Goal: Task Accomplishment & Management: Use online tool/utility

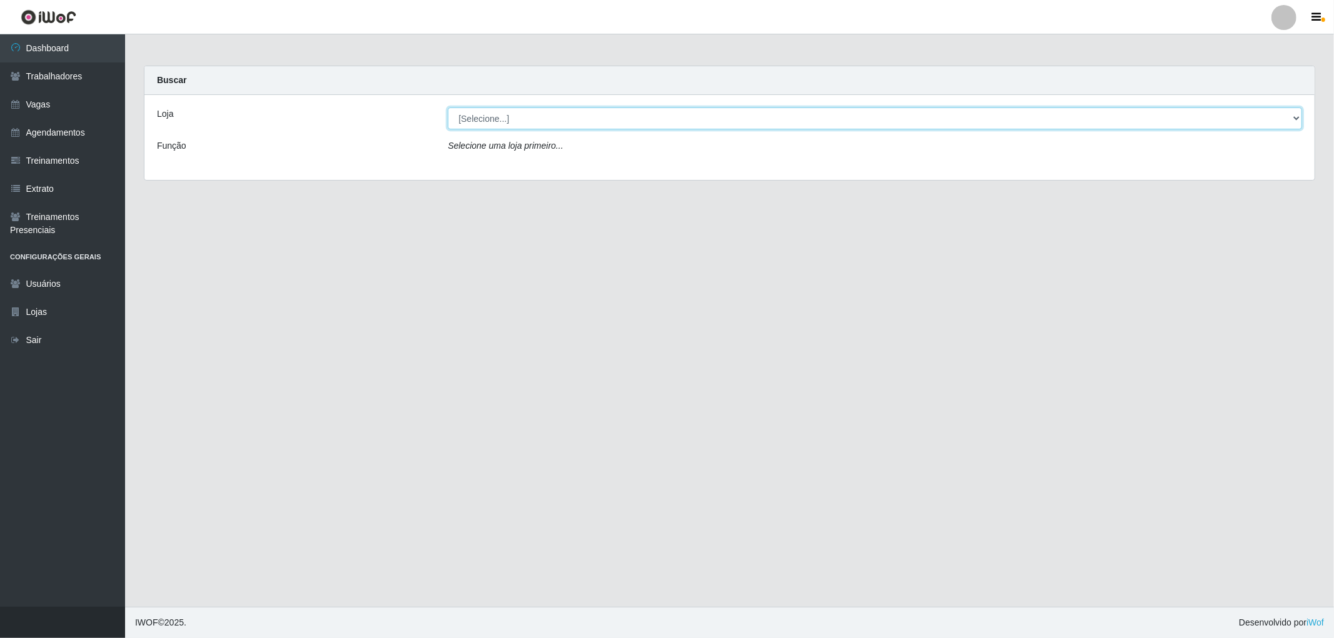
click at [510, 129] on select "[Selecione...] The Pow Pizzaria Delivery - [GEOGRAPHIC_DATA]" at bounding box center [875, 119] width 854 height 22
select select "322"
click at [448, 108] on select "[Selecione...] The Pow Pizzaria Delivery - [GEOGRAPHIC_DATA]" at bounding box center [875, 119] width 854 height 22
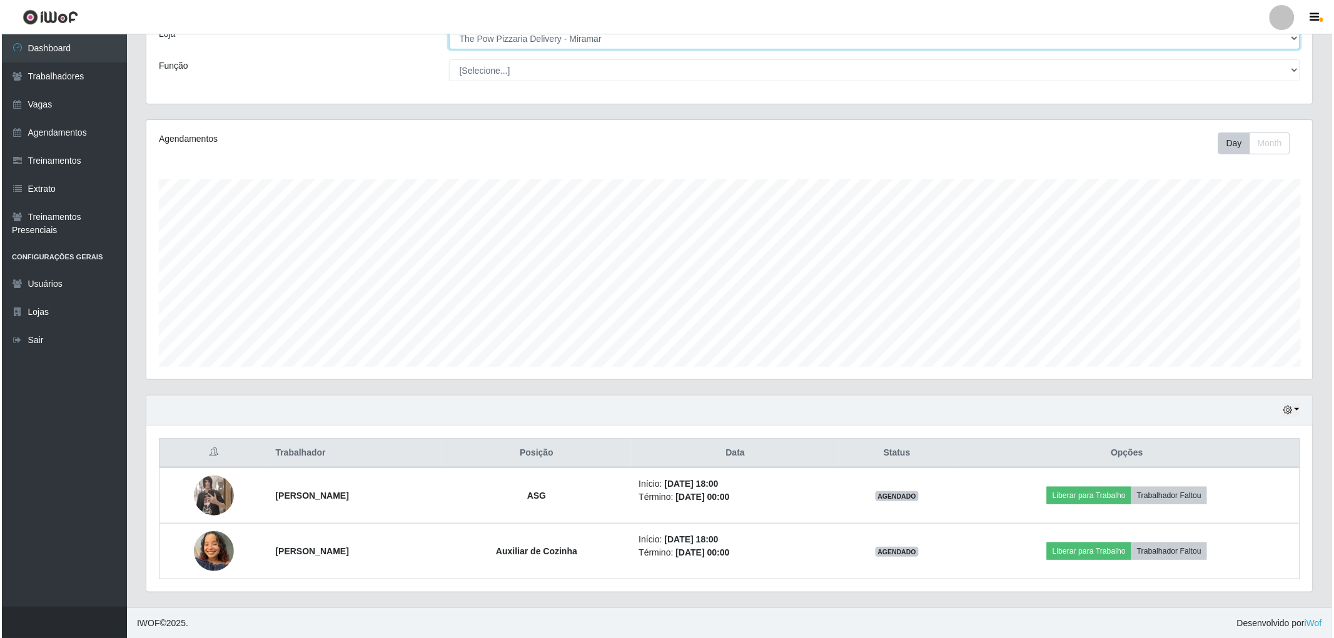
scroll to position [81, 0]
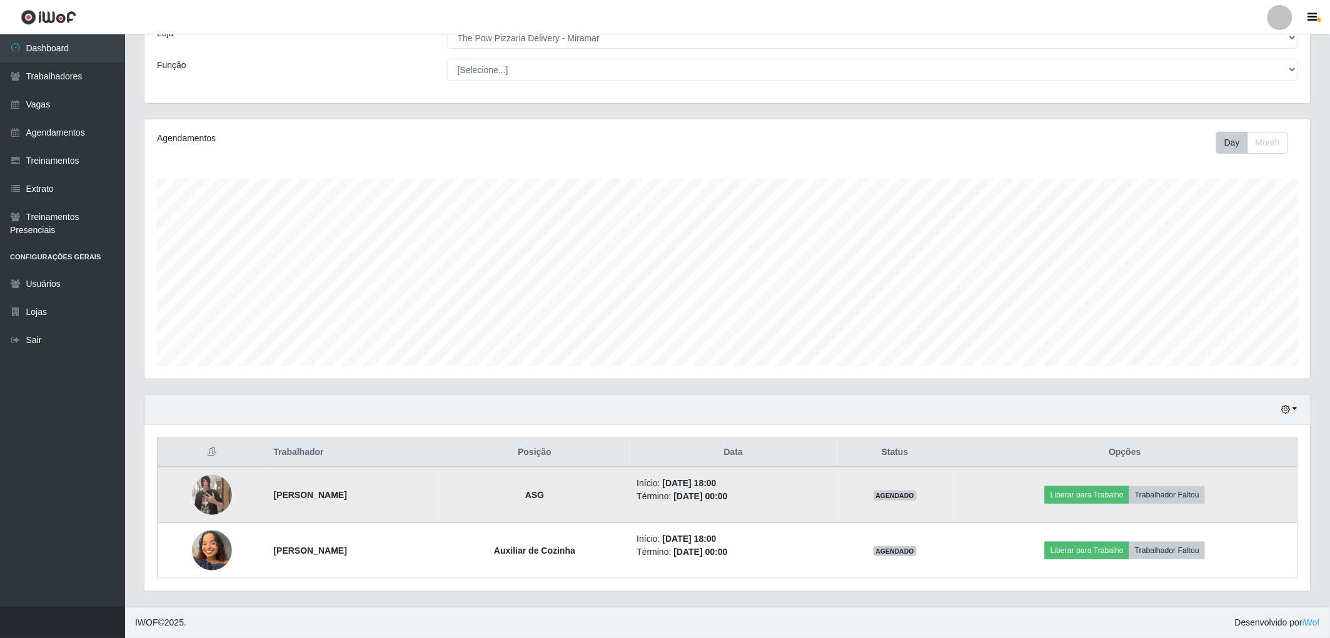
click at [196, 502] on img at bounding box center [212, 495] width 40 height 71
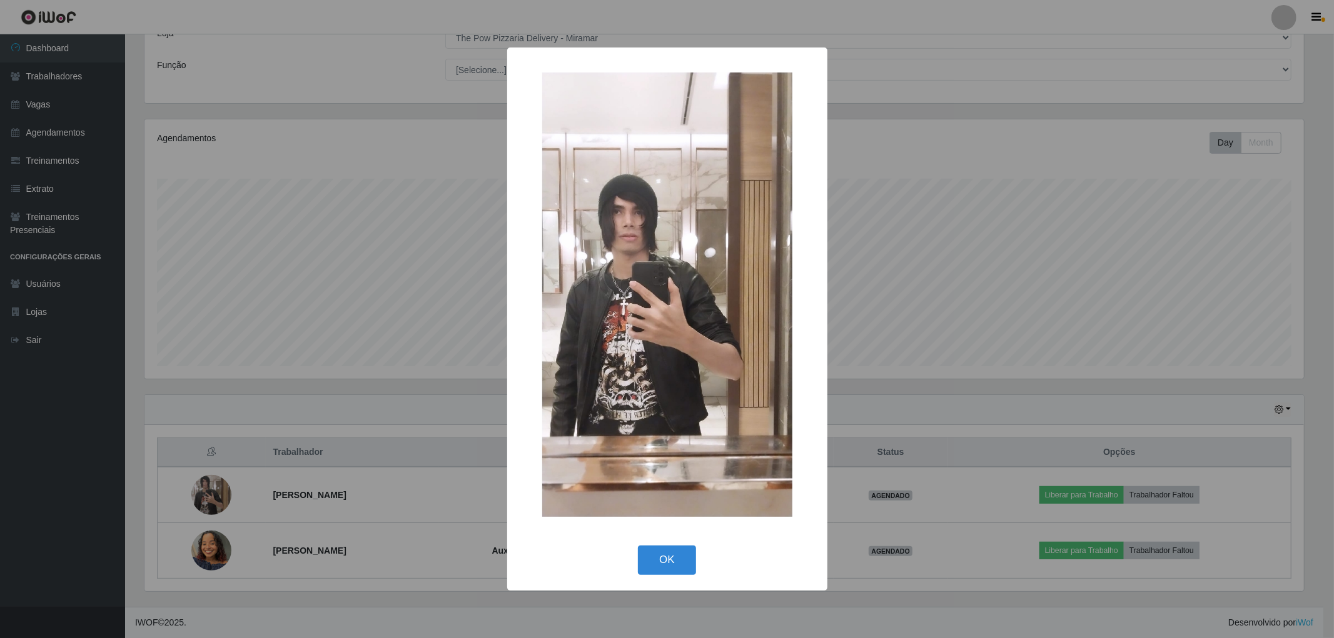
click at [218, 504] on div "× OK Cancel" at bounding box center [667, 319] width 1334 height 638
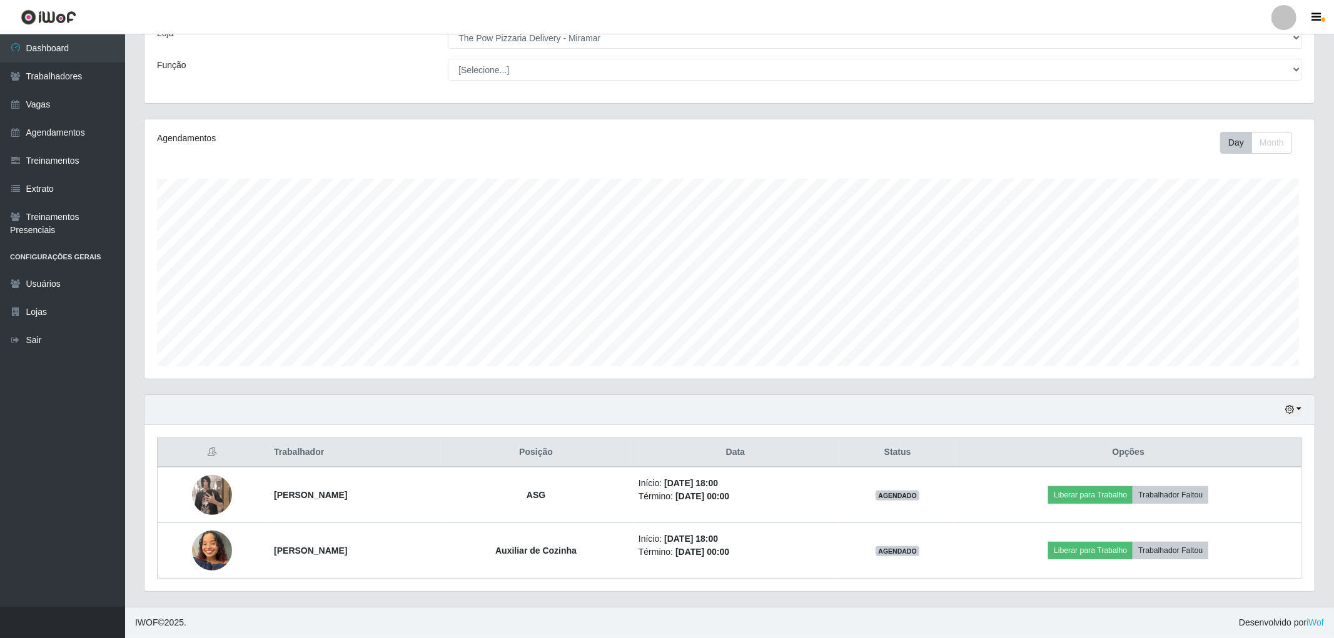
scroll to position [259, 1166]
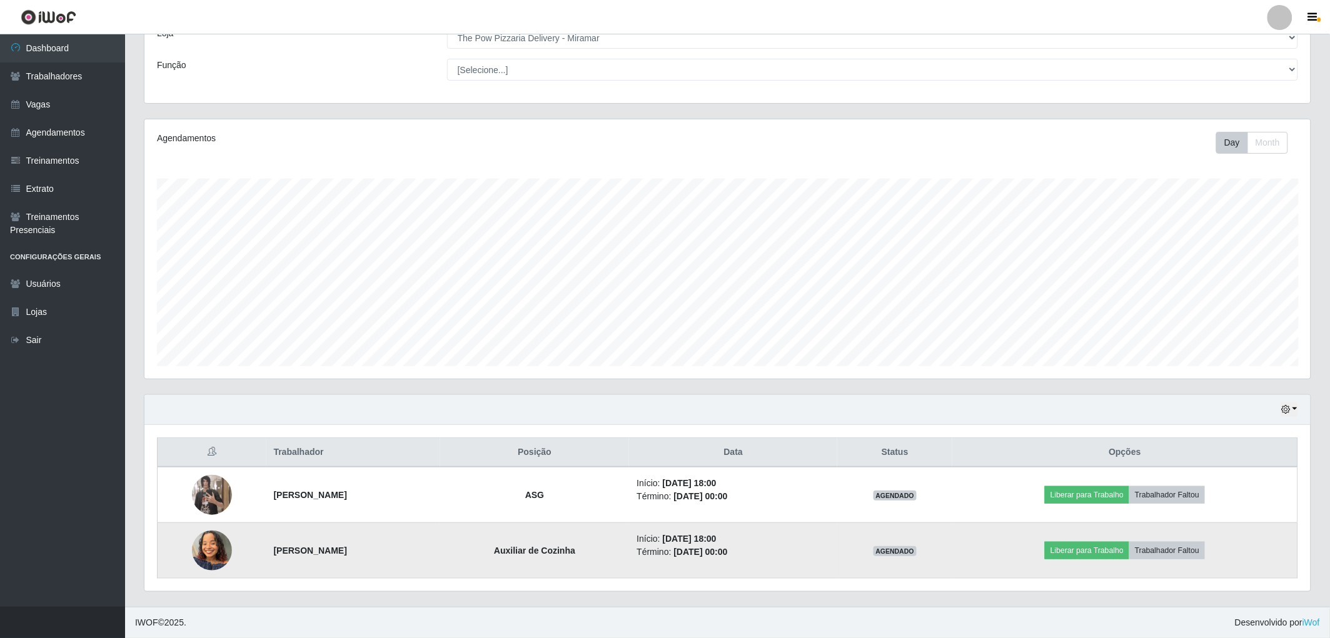
click at [201, 552] on img at bounding box center [212, 550] width 40 height 53
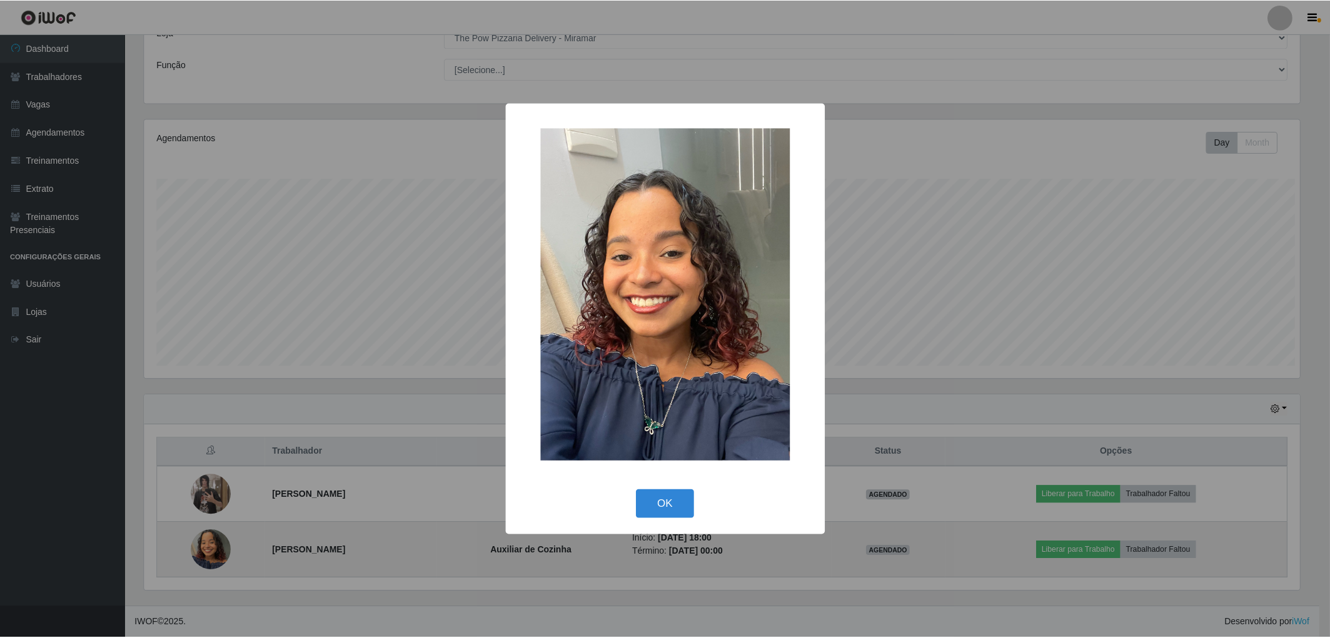
scroll to position [259, 1159]
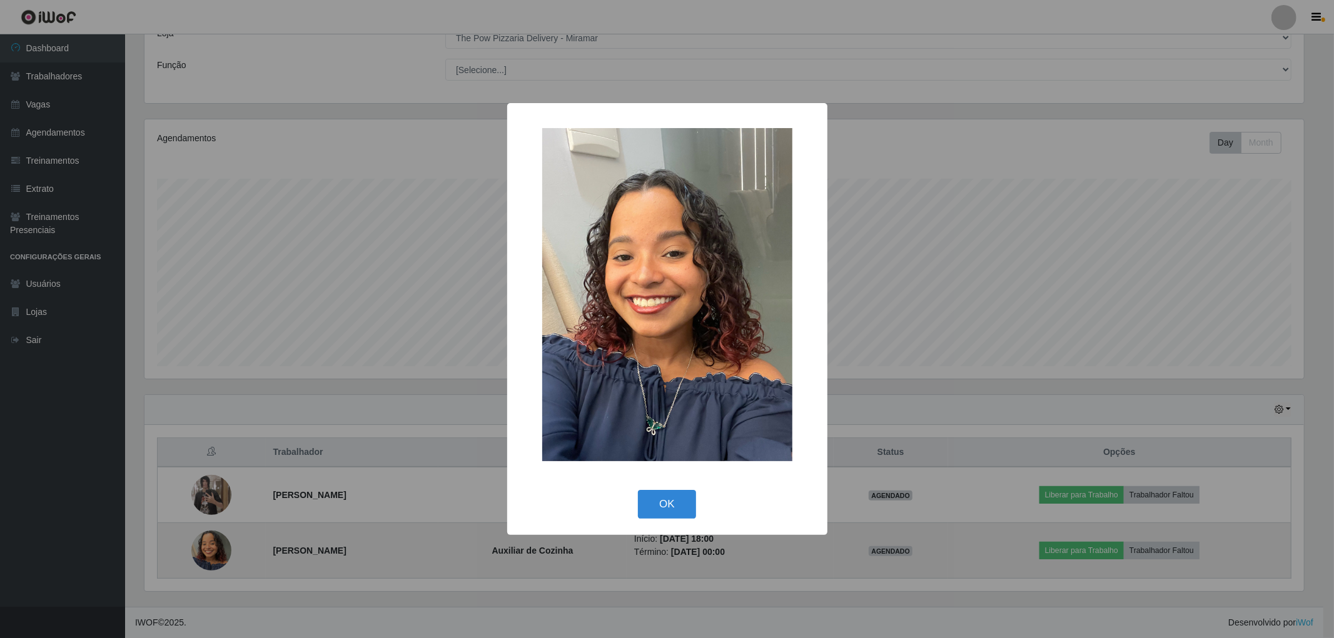
click at [201, 552] on div "× OK Cancel" at bounding box center [667, 319] width 1334 height 638
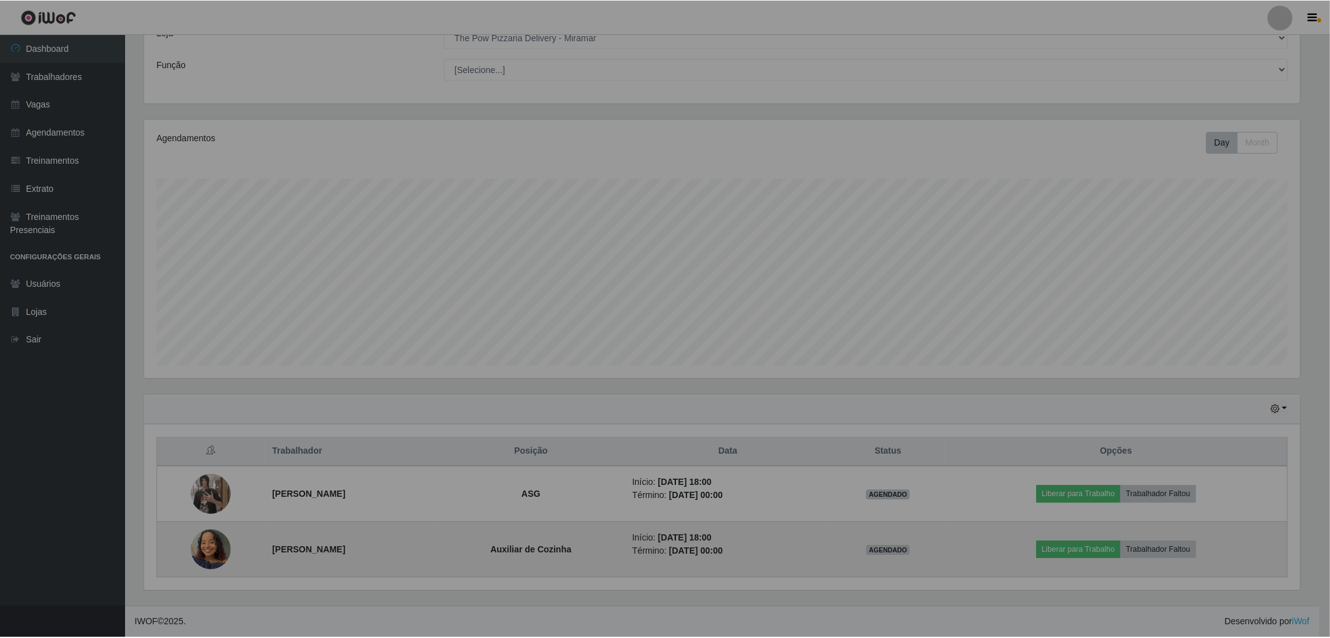
scroll to position [259, 1166]
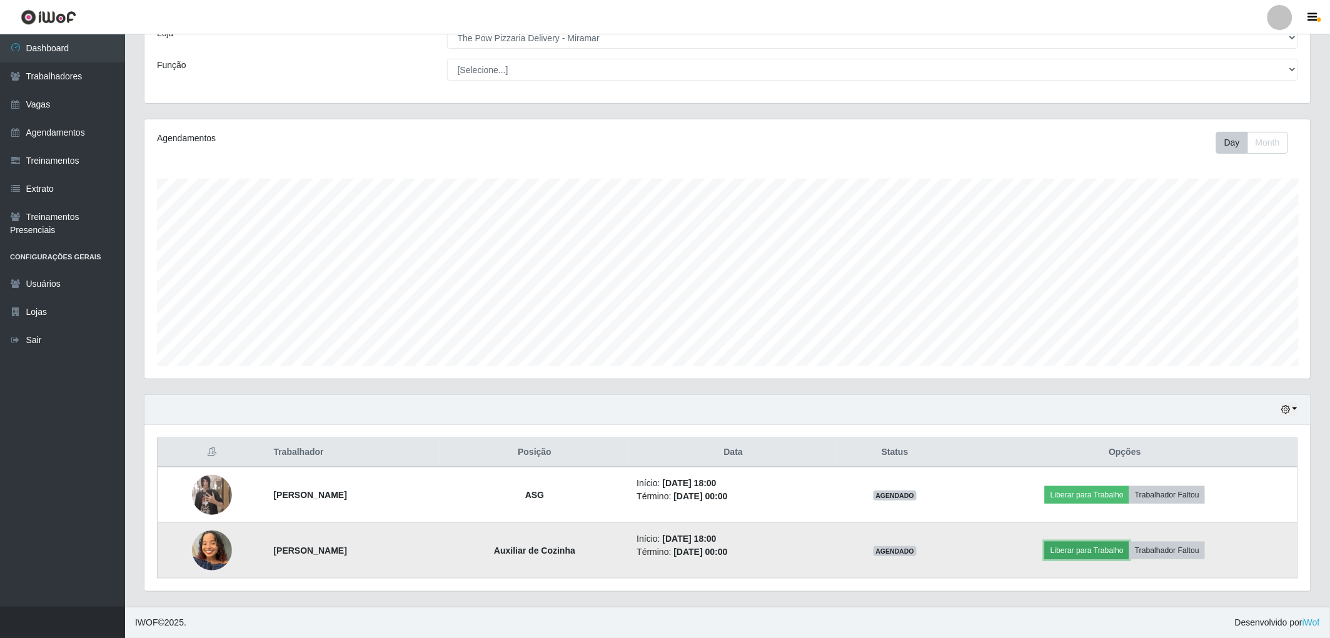
click at [1084, 551] on button "Liberar para Trabalho" at bounding box center [1087, 551] width 84 height 18
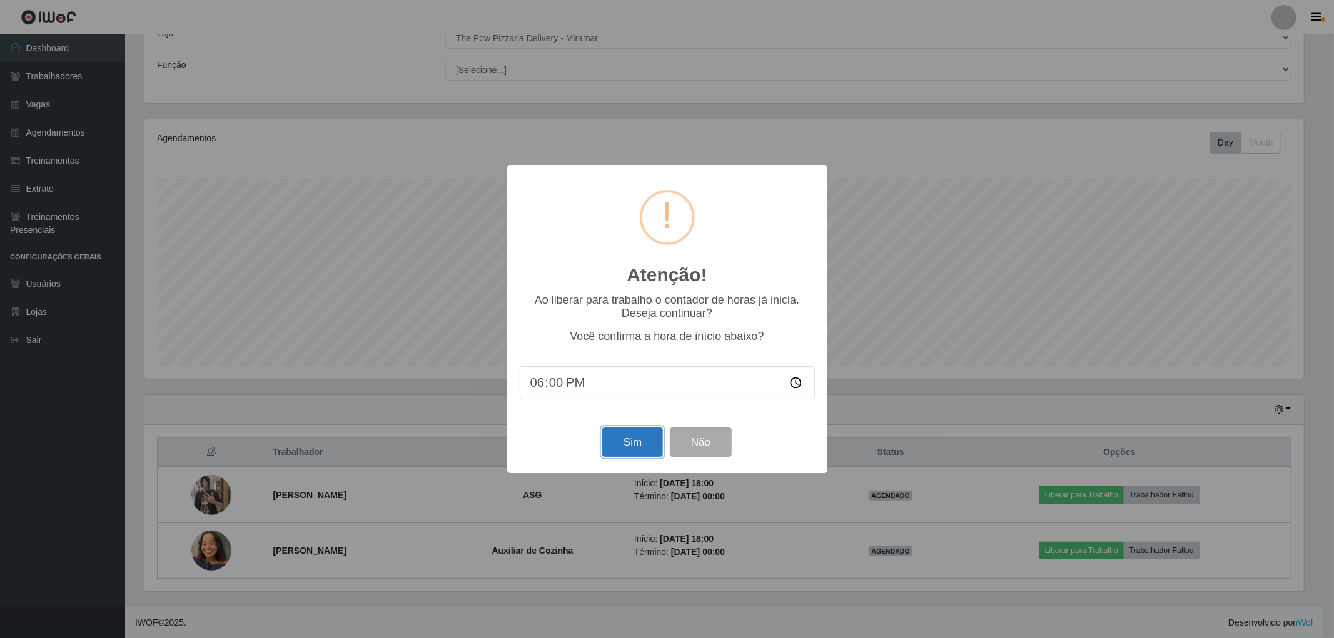
click at [630, 448] on button "Sim" at bounding box center [632, 442] width 61 height 29
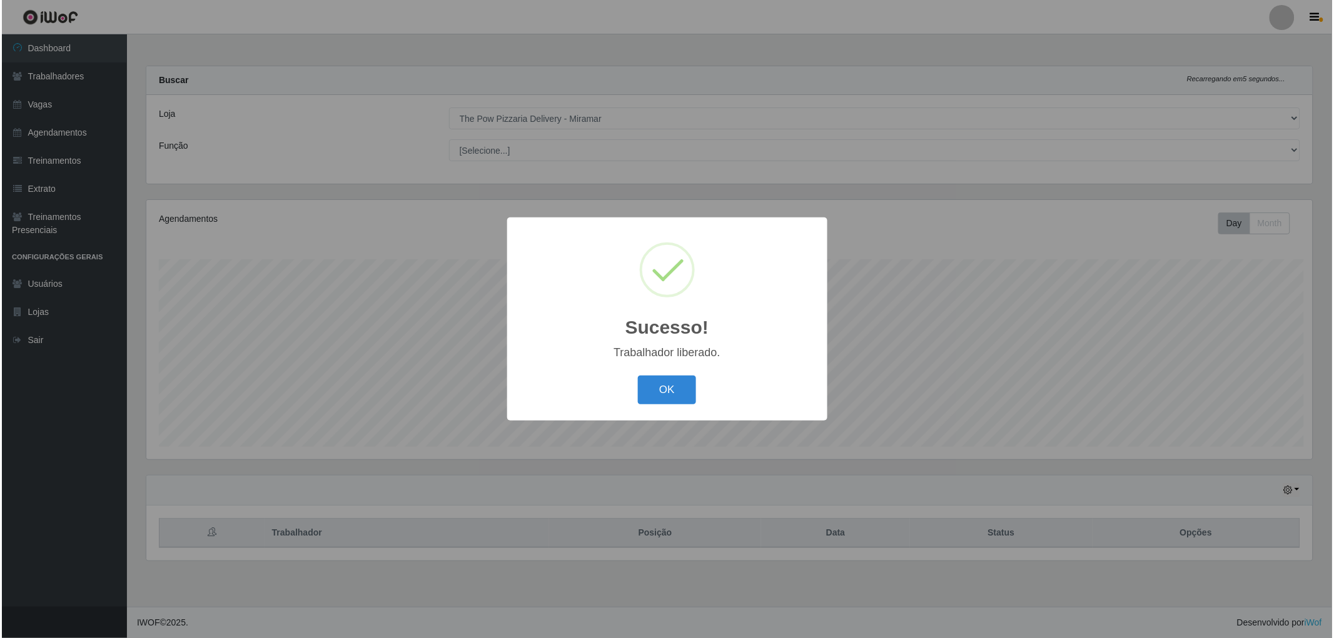
scroll to position [259, 1170]
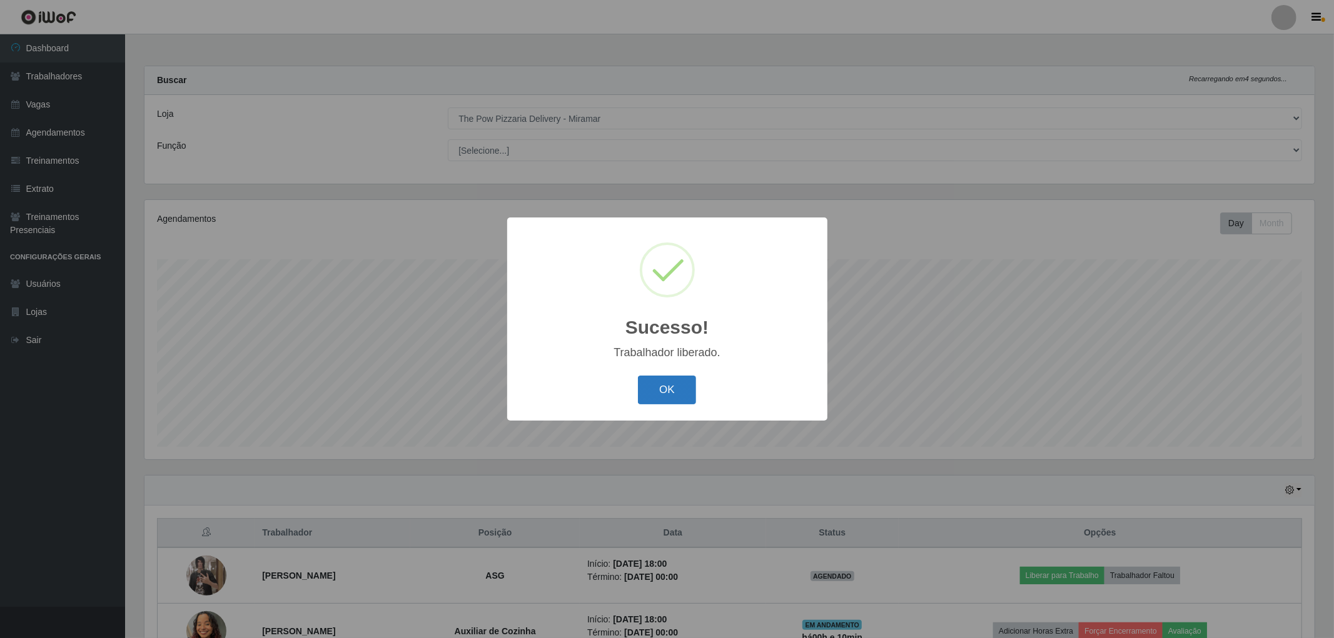
click at [694, 377] on button "OK" at bounding box center [667, 390] width 58 height 29
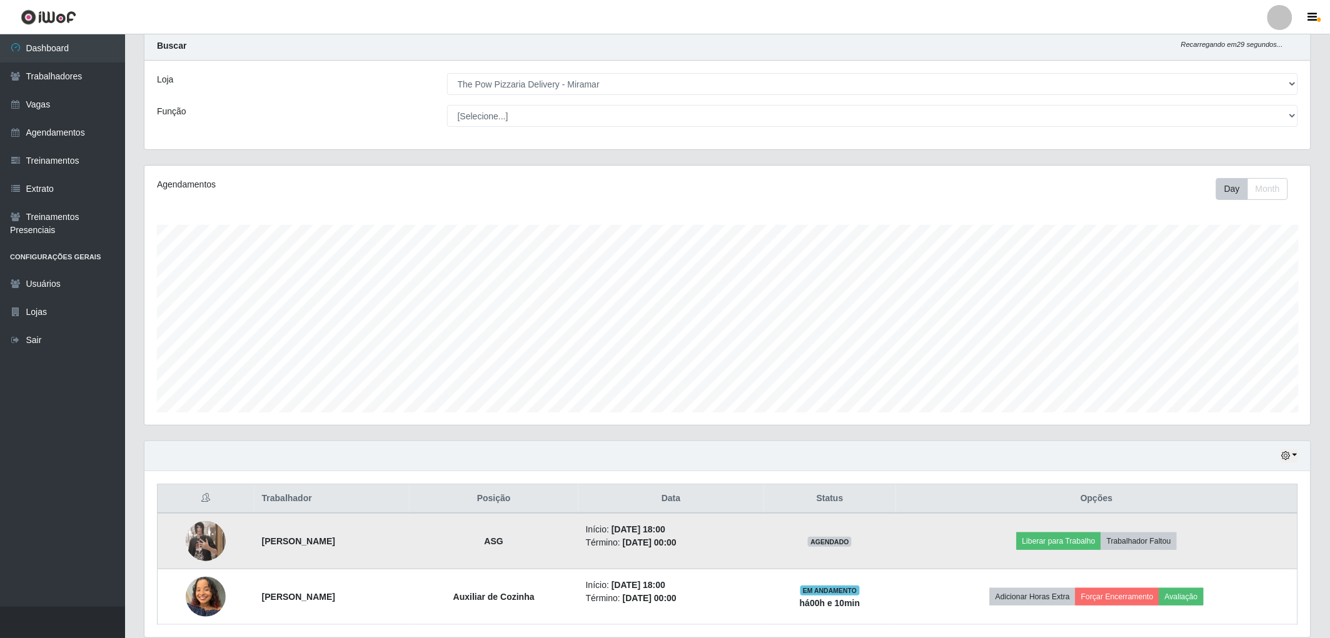
scroll to position [81, 0]
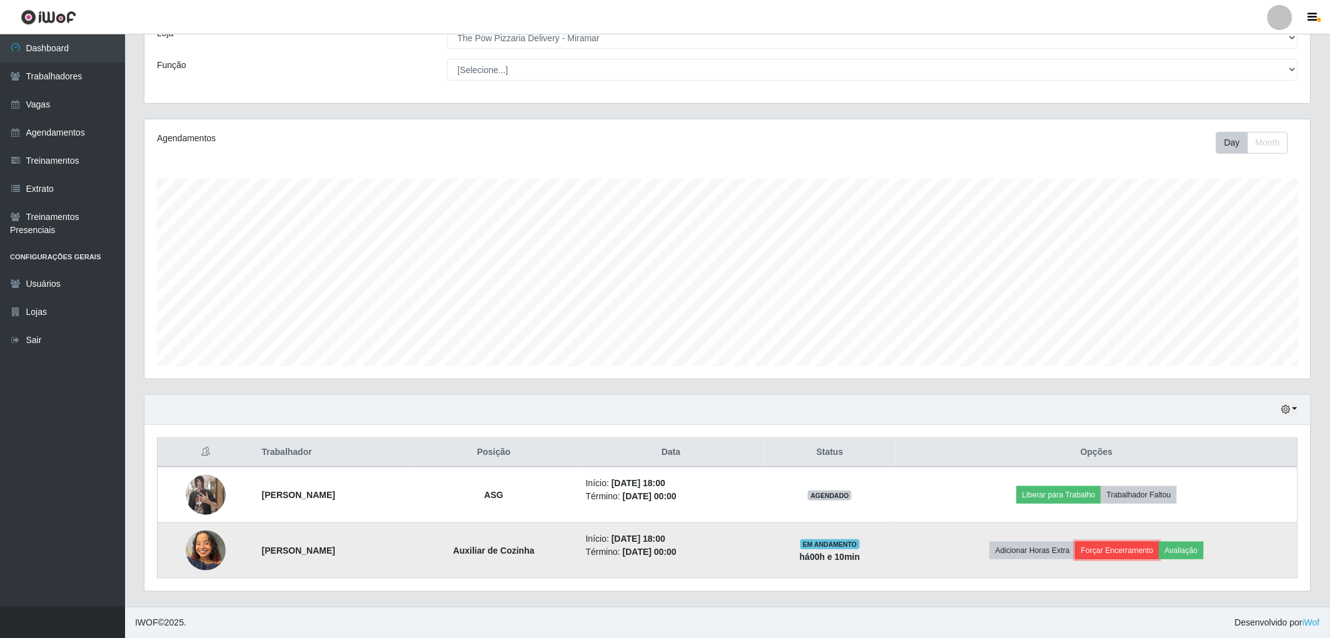
click at [1146, 543] on button "Forçar Encerramento" at bounding box center [1118, 551] width 84 height 18
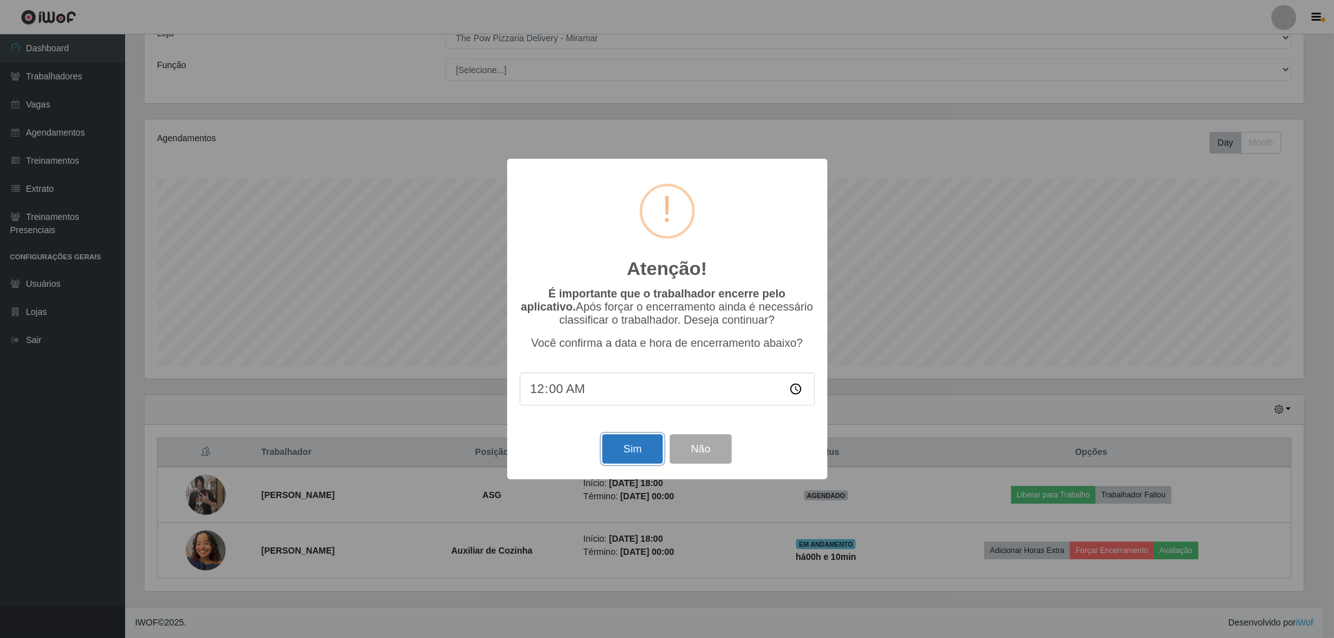
click at [657, 451] on button "Sim" at bounding box center [632, 449] width 61 height 29
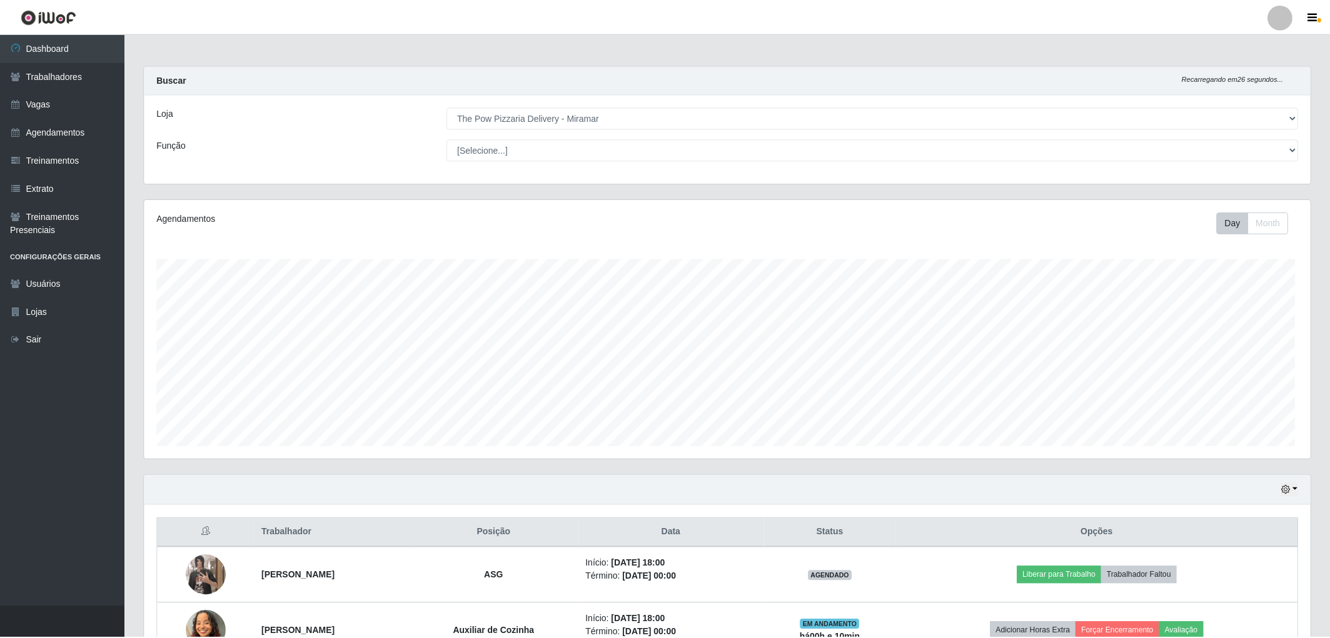
scroll to position [0, 0]
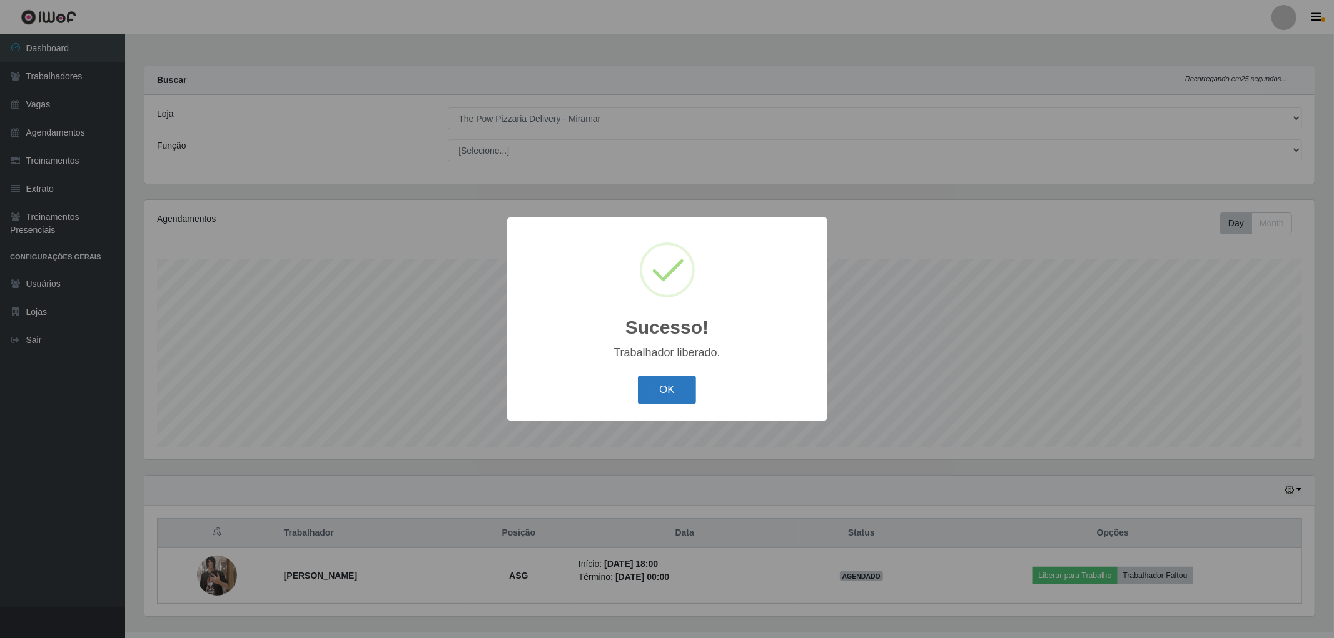
click at [675, 390] on button "OK" at bounding box center [667, 390] width 58 height 29
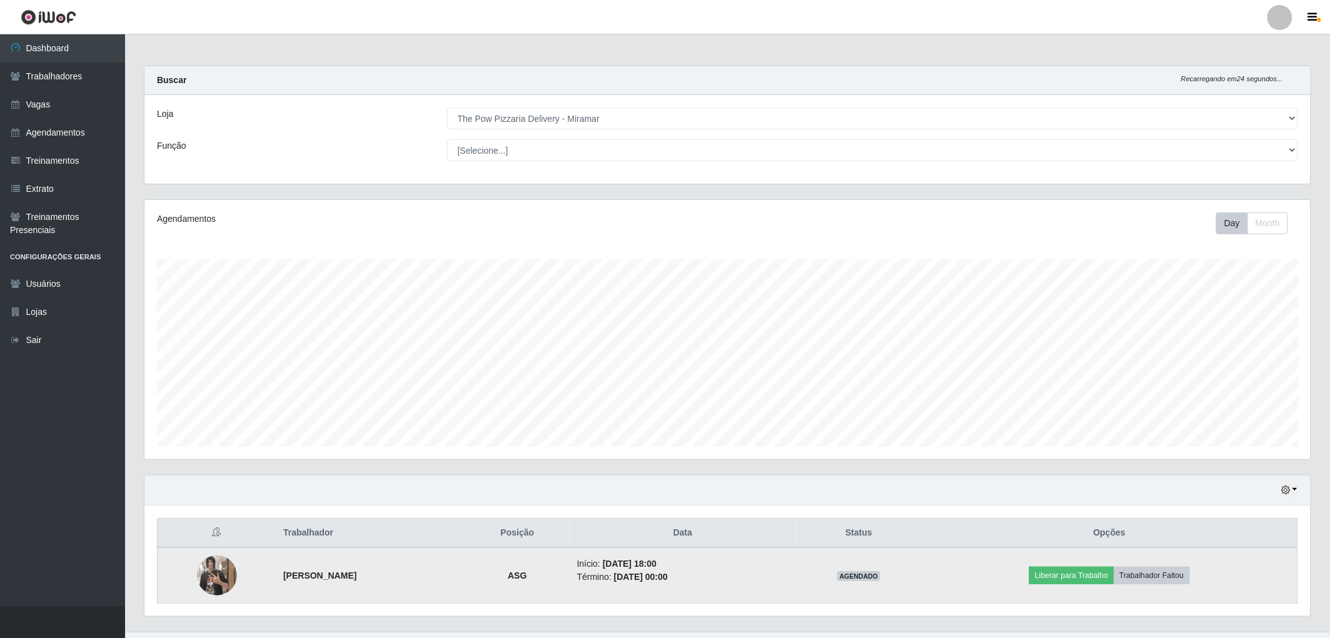
click at [209, 566] on img at bounding box center [217, 575] width 40 height 71
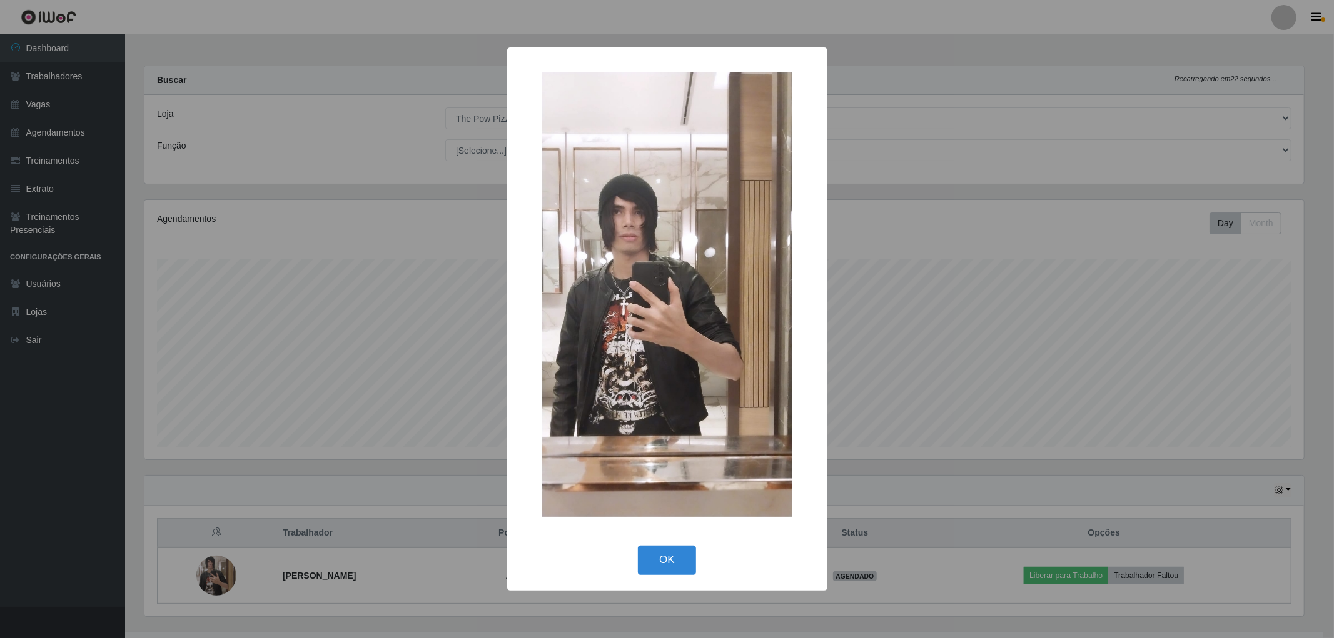
drag, startPoint x: 209, startPoint y: 566, endPoint x: 213, endPoint y: 555, distance: 11.7
click at [213, 555] on div "× OK Cancel" at bounding box center [667, 319] width 1334 height 638
